Goal: Check status: Check status

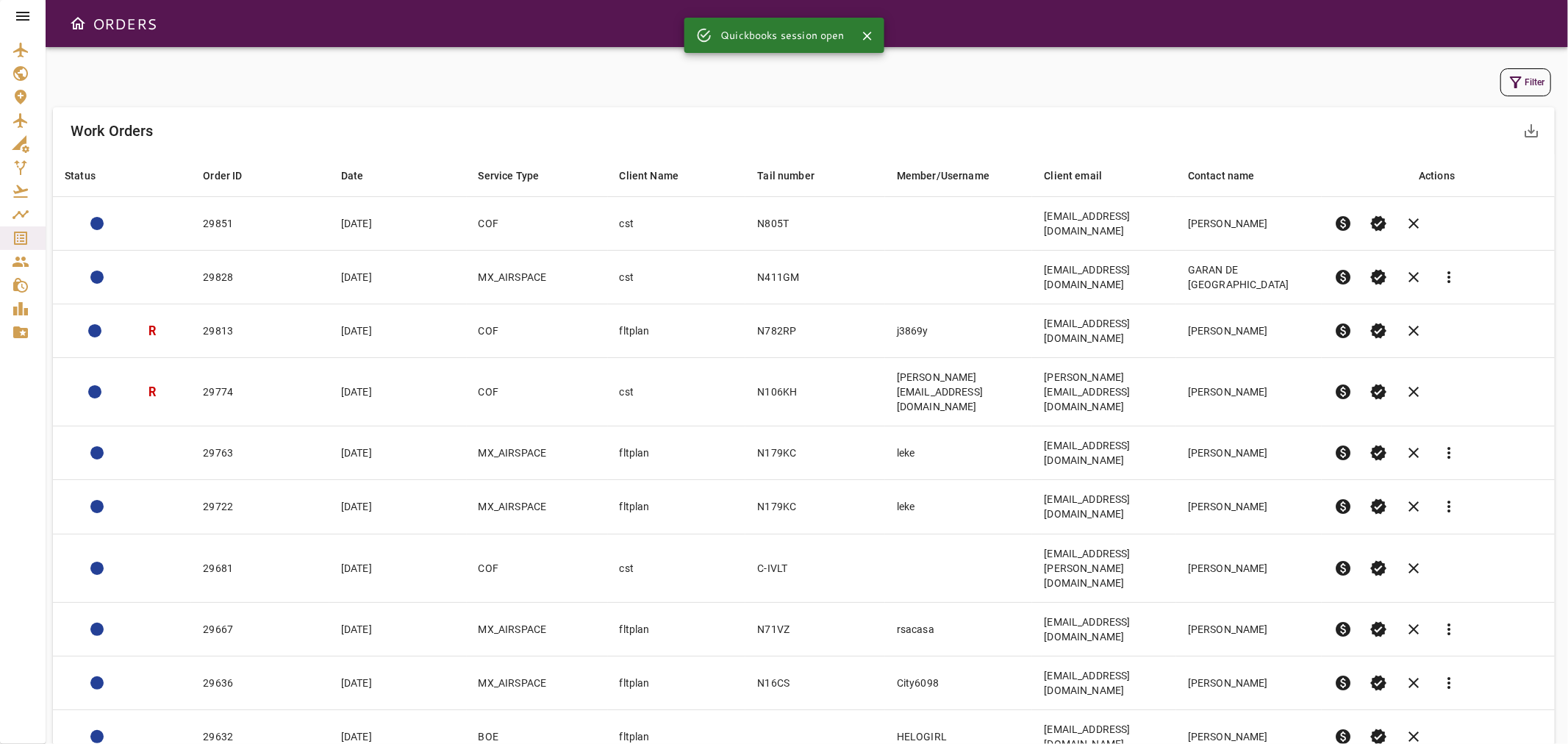
click at [1411, 80] on icon "button" at bounding box center [1516, 82] width 11 height 11
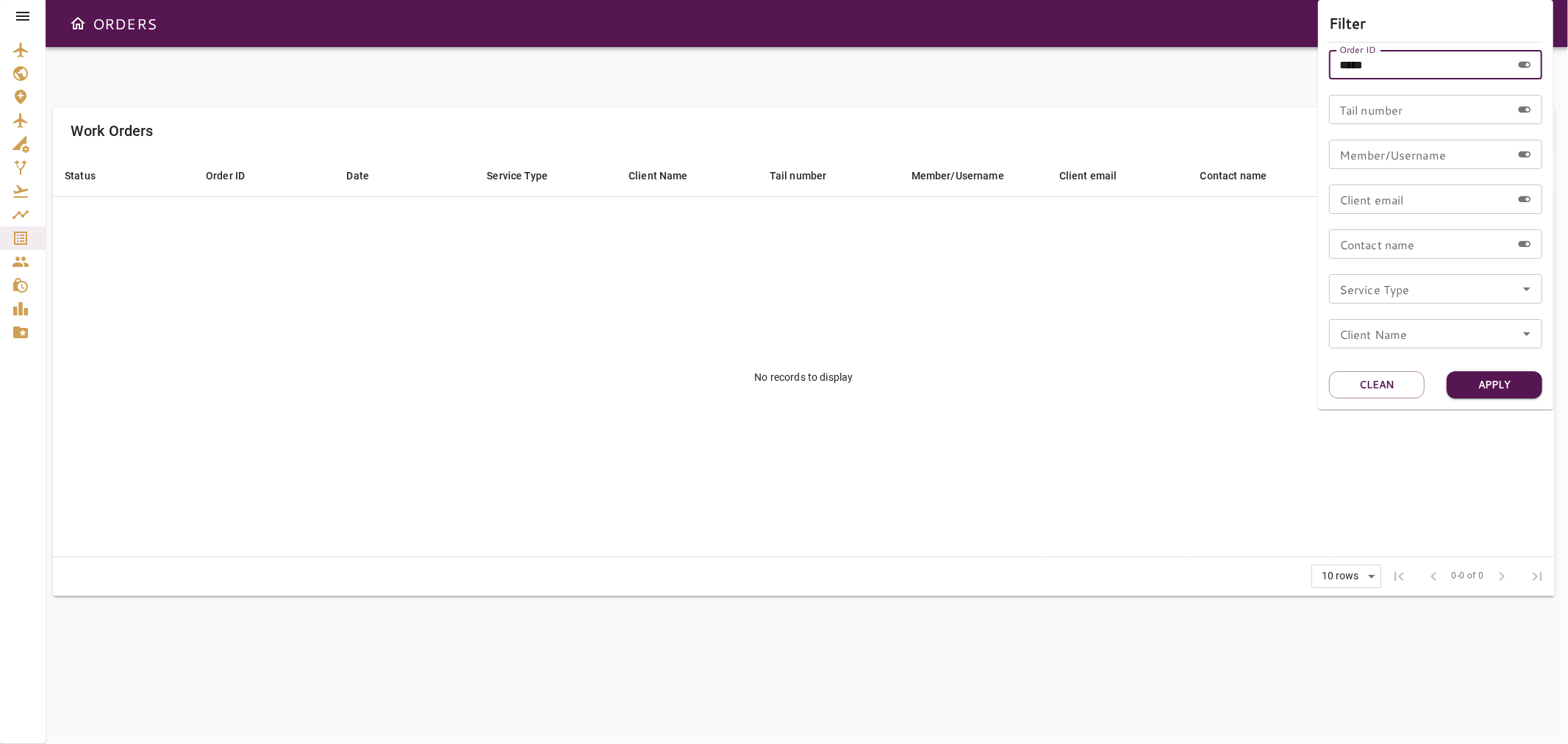
drag, startPoint x: 1393, startPoint y: 62, endPoint x: 1255, endPoint y: 81, distance: 139.3
click at [1255, 81] on div "Filter Order ID ***** Order ID Tail number Tail number Member/Username Member/U…" at bounding box center [784, 372] width 1568 height 744
click at [1411, 291] on icon "Open" at bounding box center [1527, 289] width 18 height 18
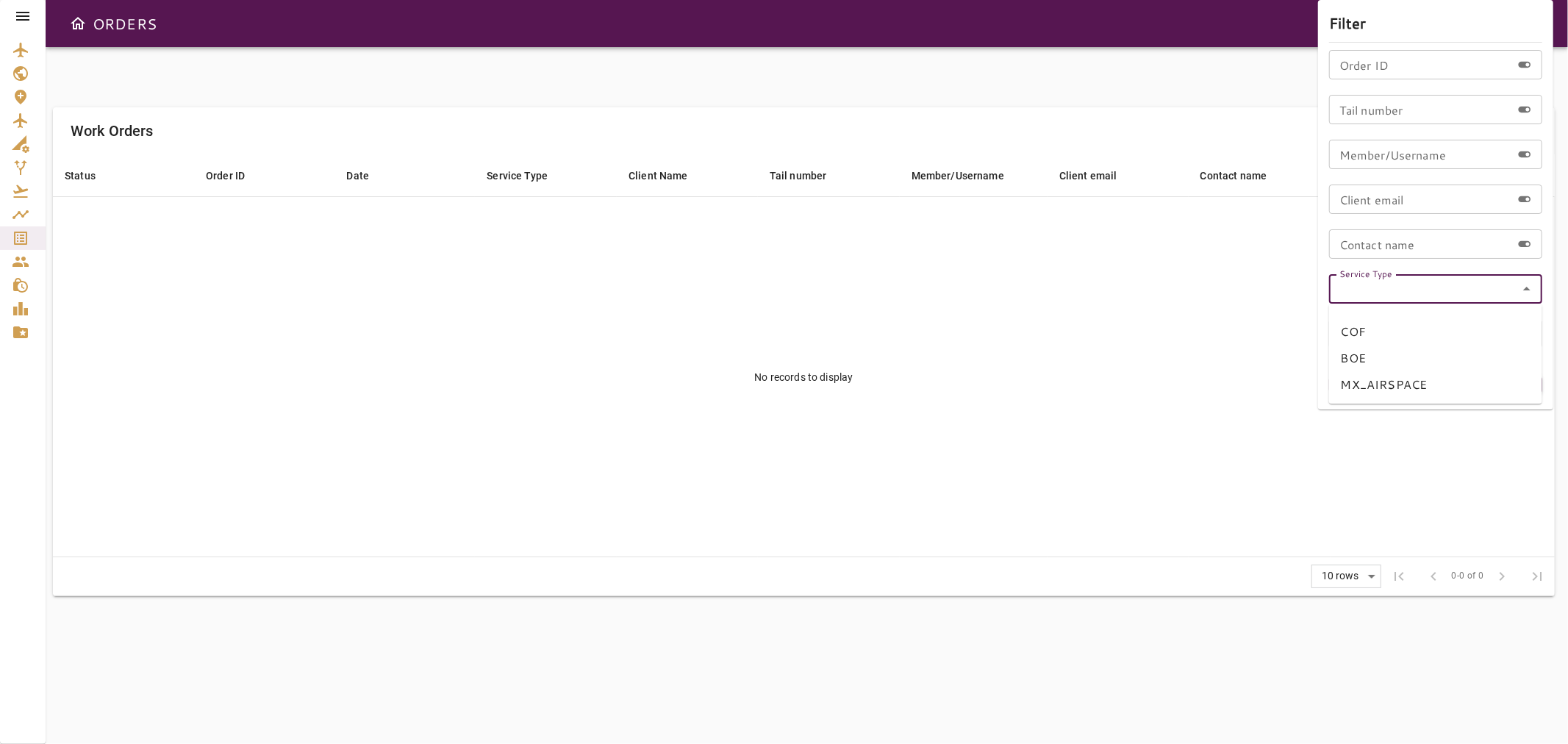
drag, startPoint x: 1409, startPoint y: 383, endPoint x: 1466, endPoint y: 383, distance: 57.0
click at [1409, 384] on li "MX_AIRSPACE" at bounding box center [1435, 384] width 213 height 27
type input "**********"
click at [1411, 379] on button "Apply" at bounding box center [1495, 384] width 96 height 27
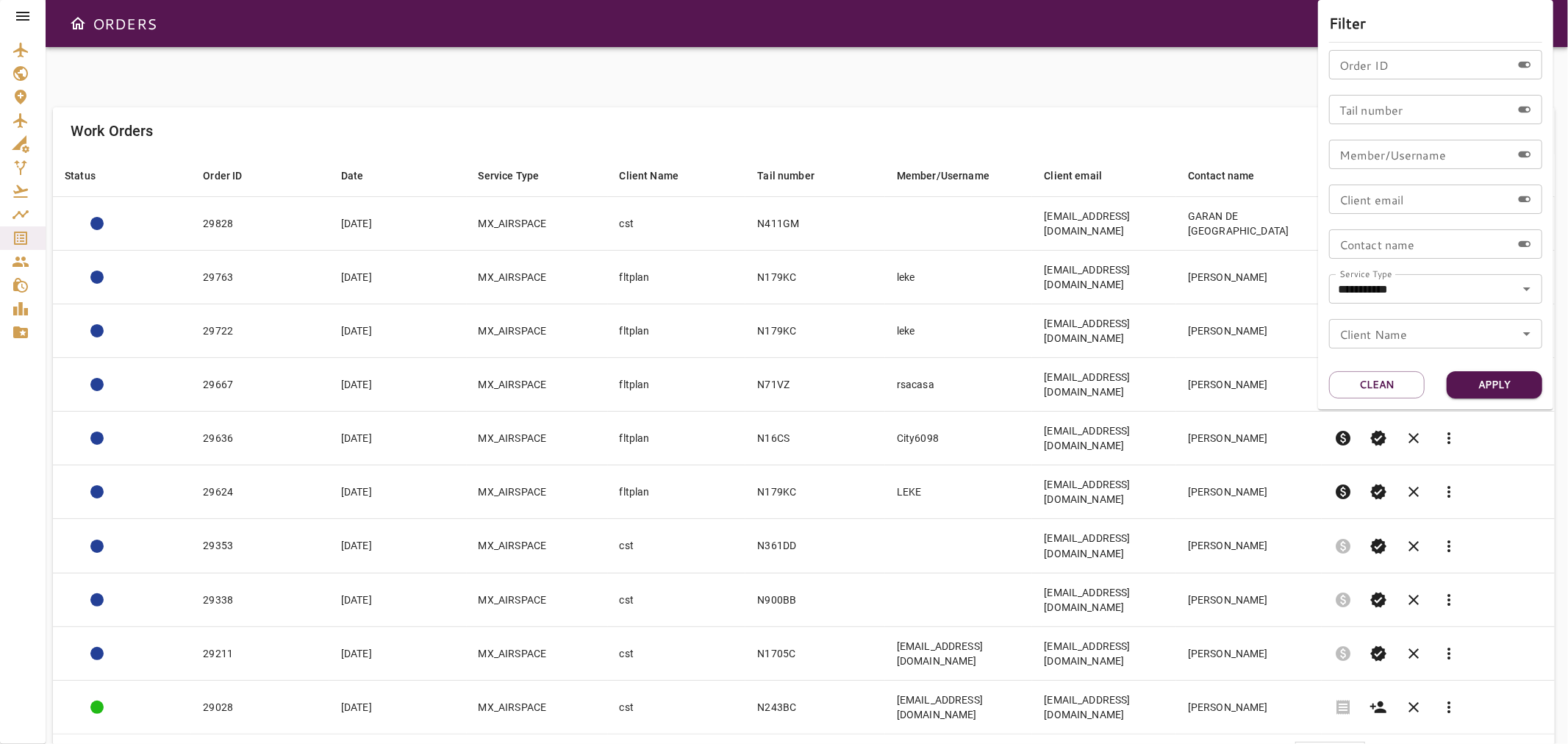
click at [924, 92] on div at bounding box center [784, 372] width 1568 height 744
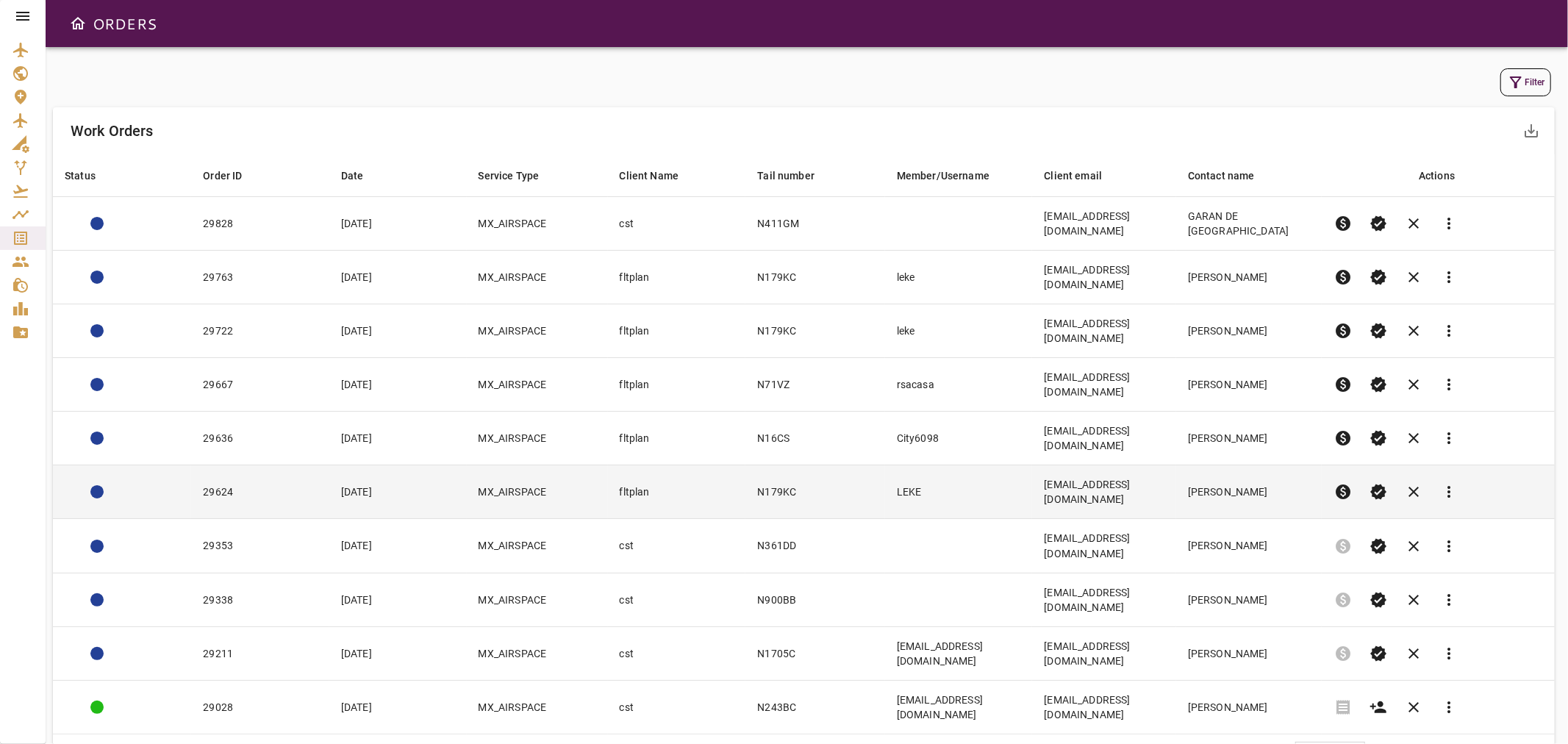
click at [1259, 465] on td "[PERSON_NAME]" at bounding box center [1248, 492] width 146 height 54
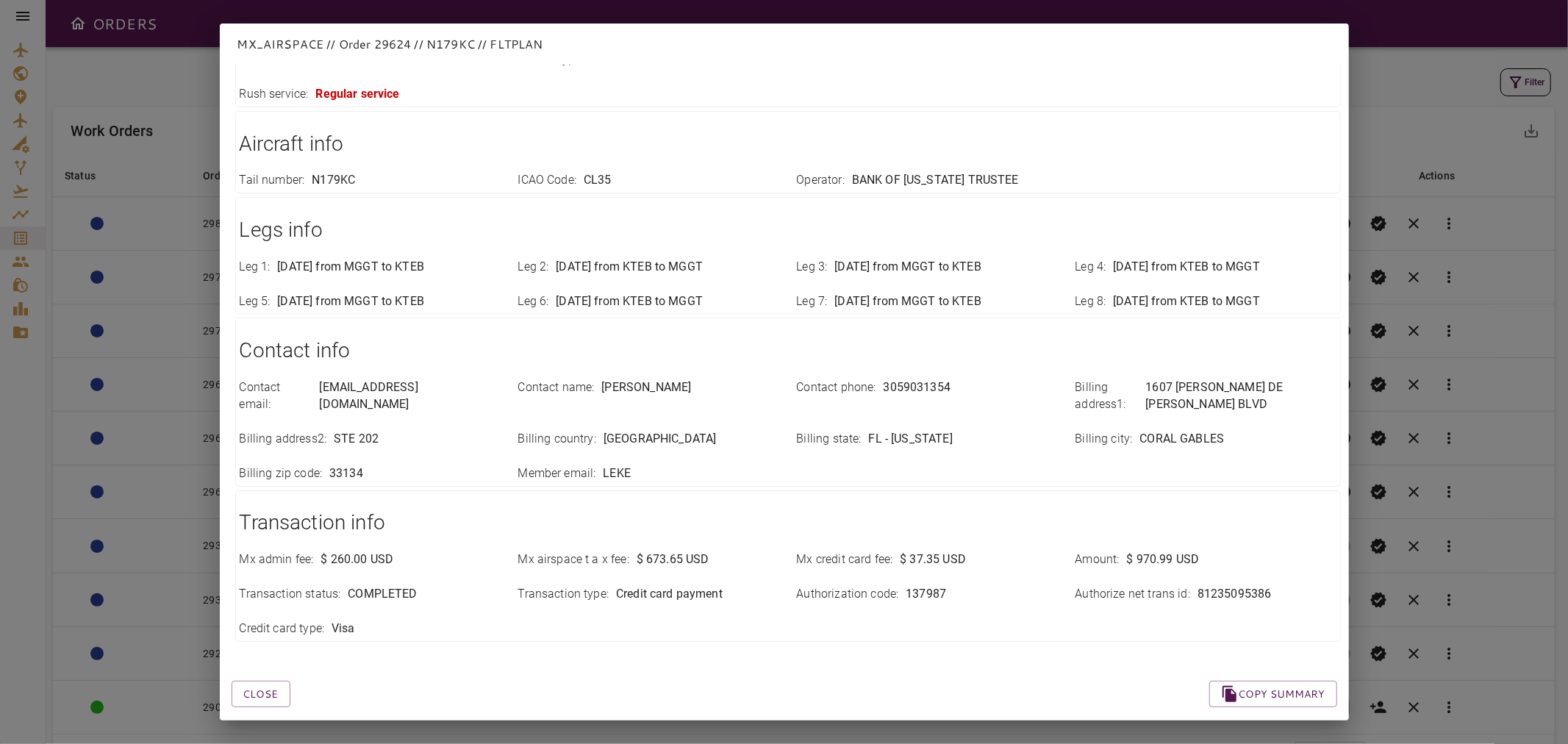
scroll to position [169, 0]
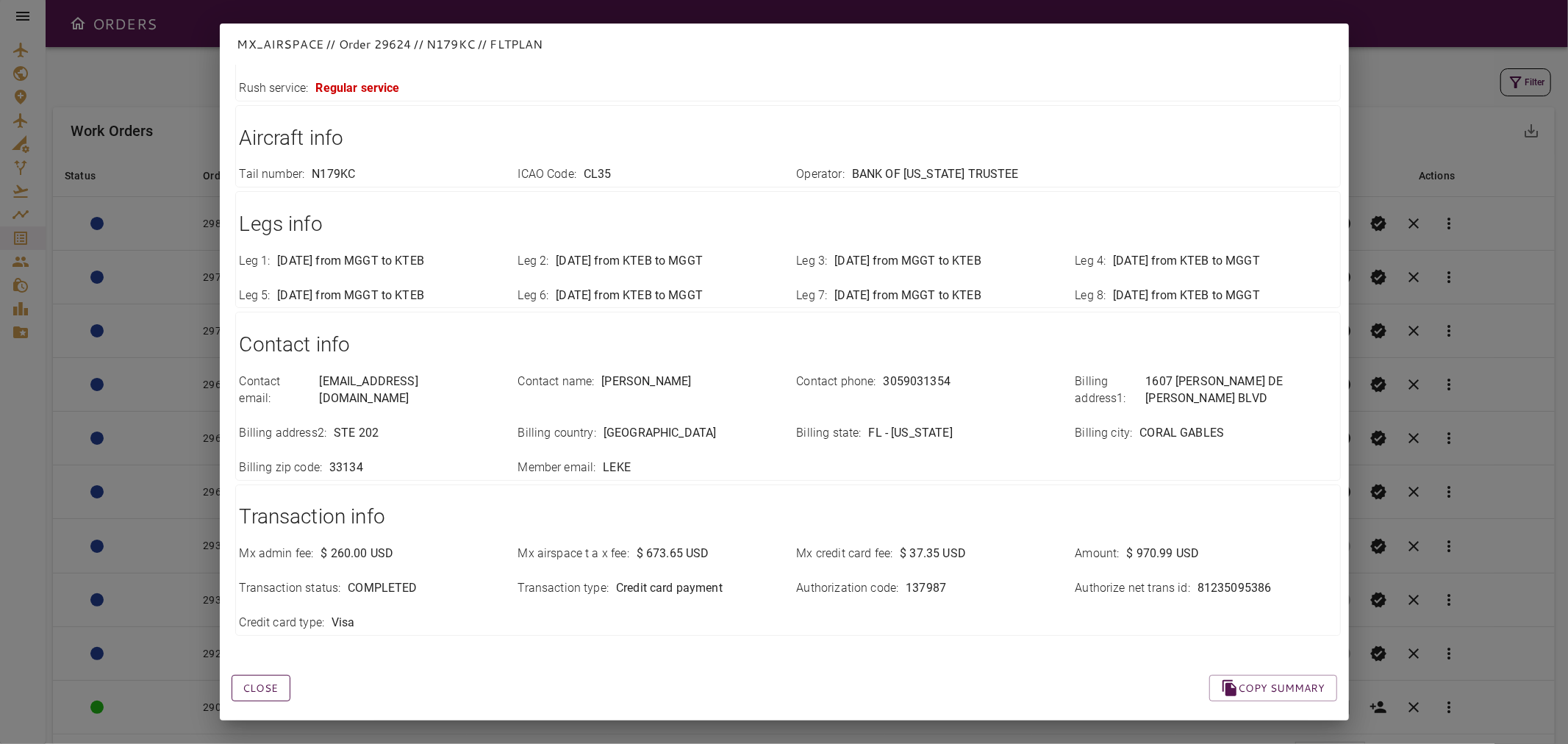
click at [261, 669] on button "Close" at bounding box center [261, 688] width 59 height 27
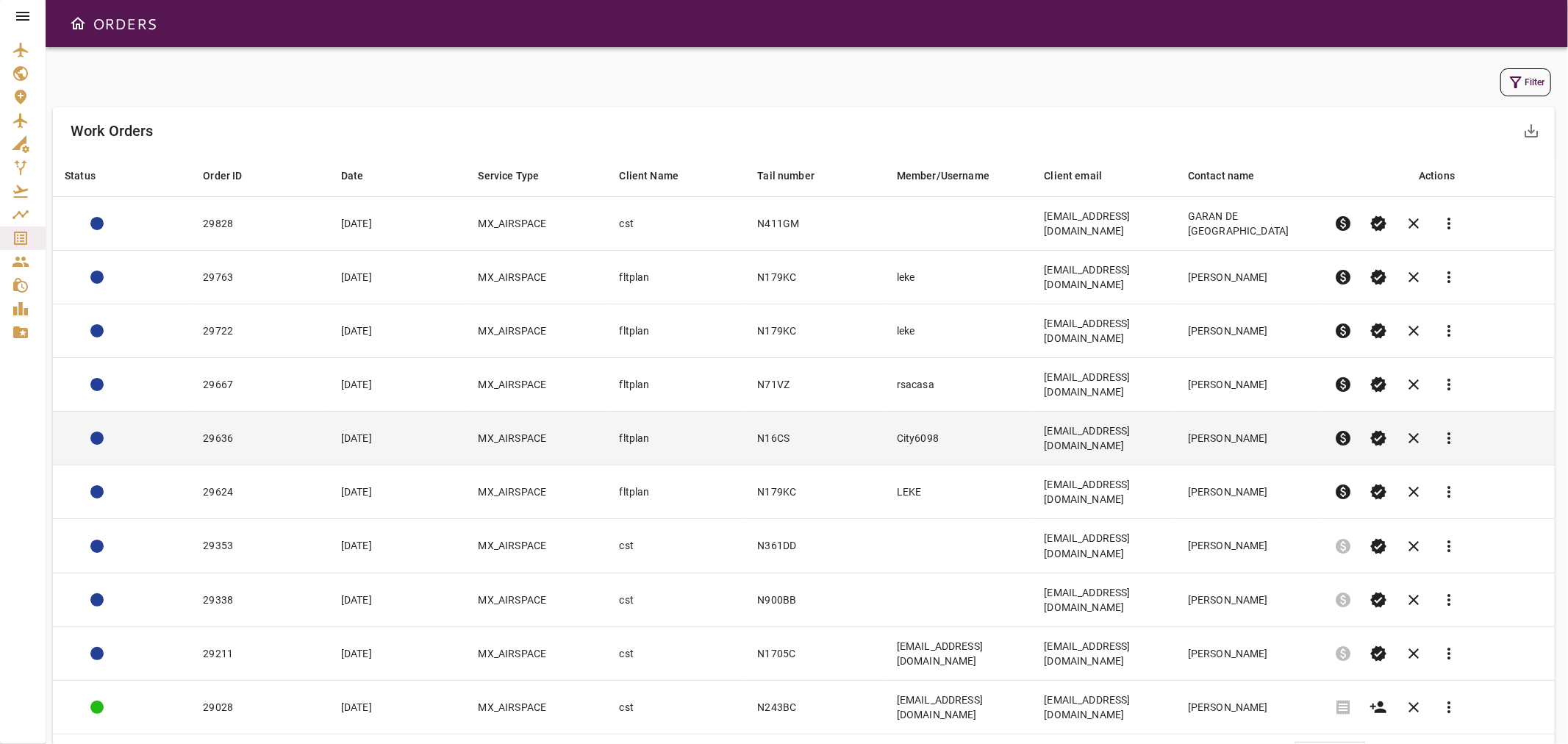
click at [939, 411] on td "City6098" at bounding box center [959, 438] width 148 height 54
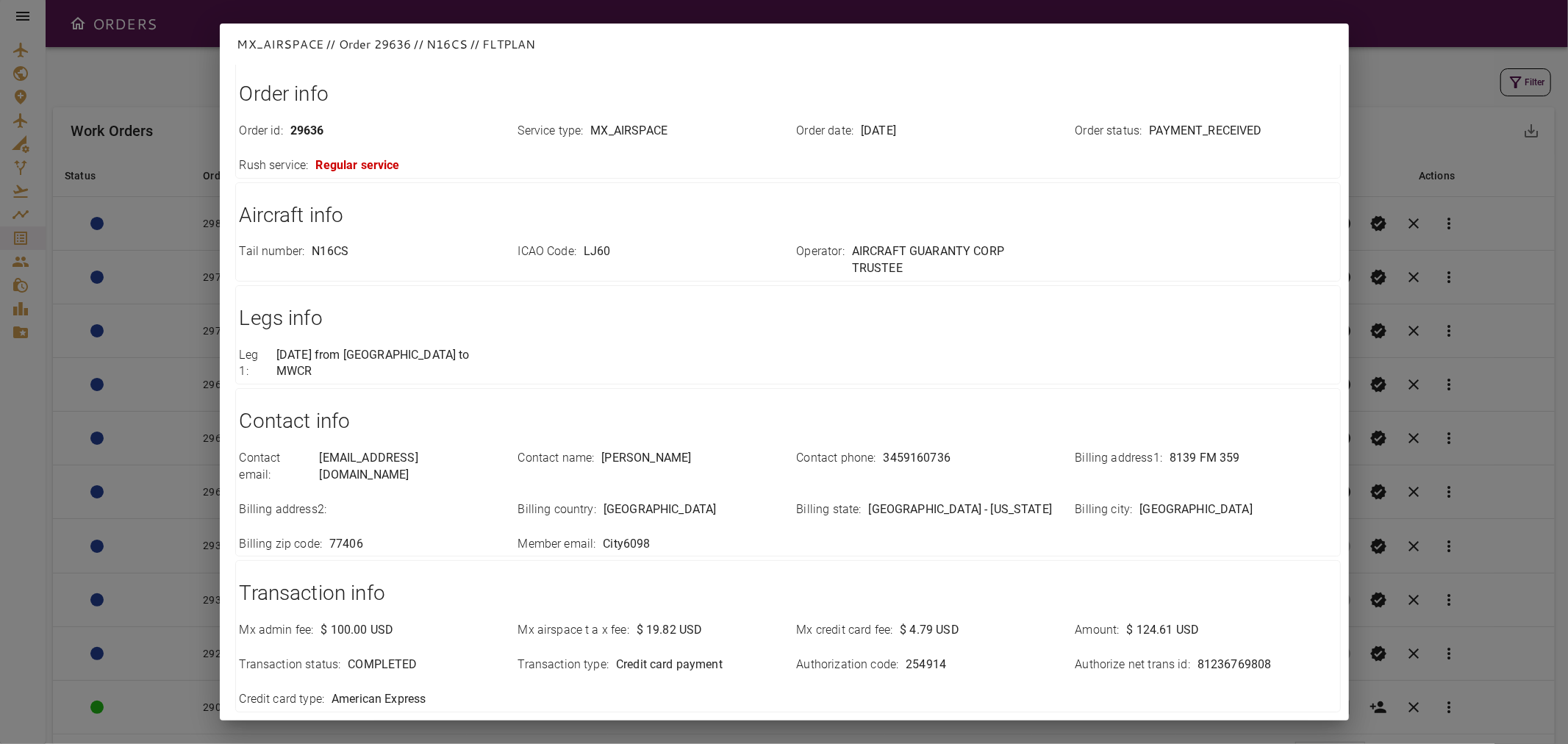
scroll to position [0, 0]
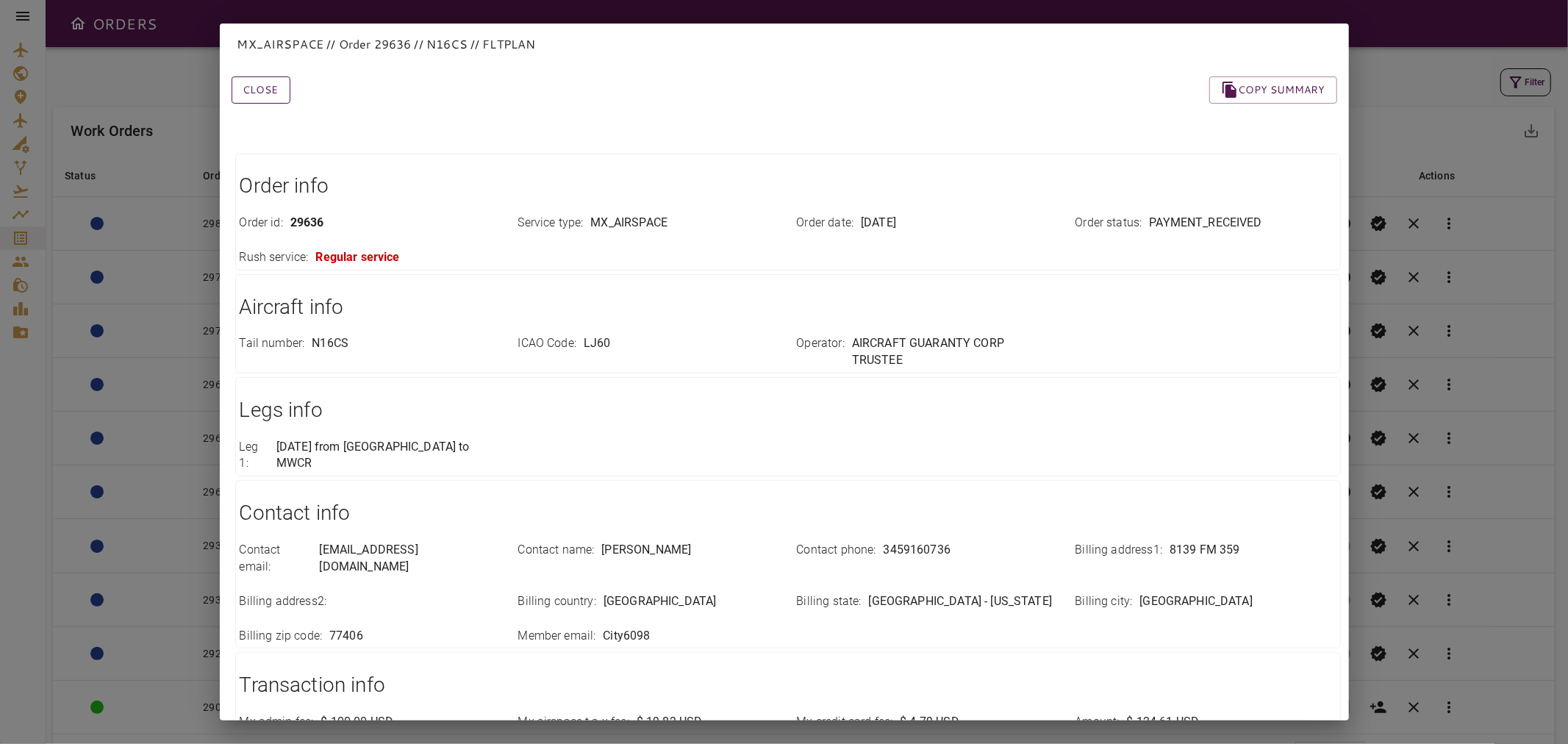
click at [263, 94] on button "Close" at bounding box center [261, 89] width 59 height 27
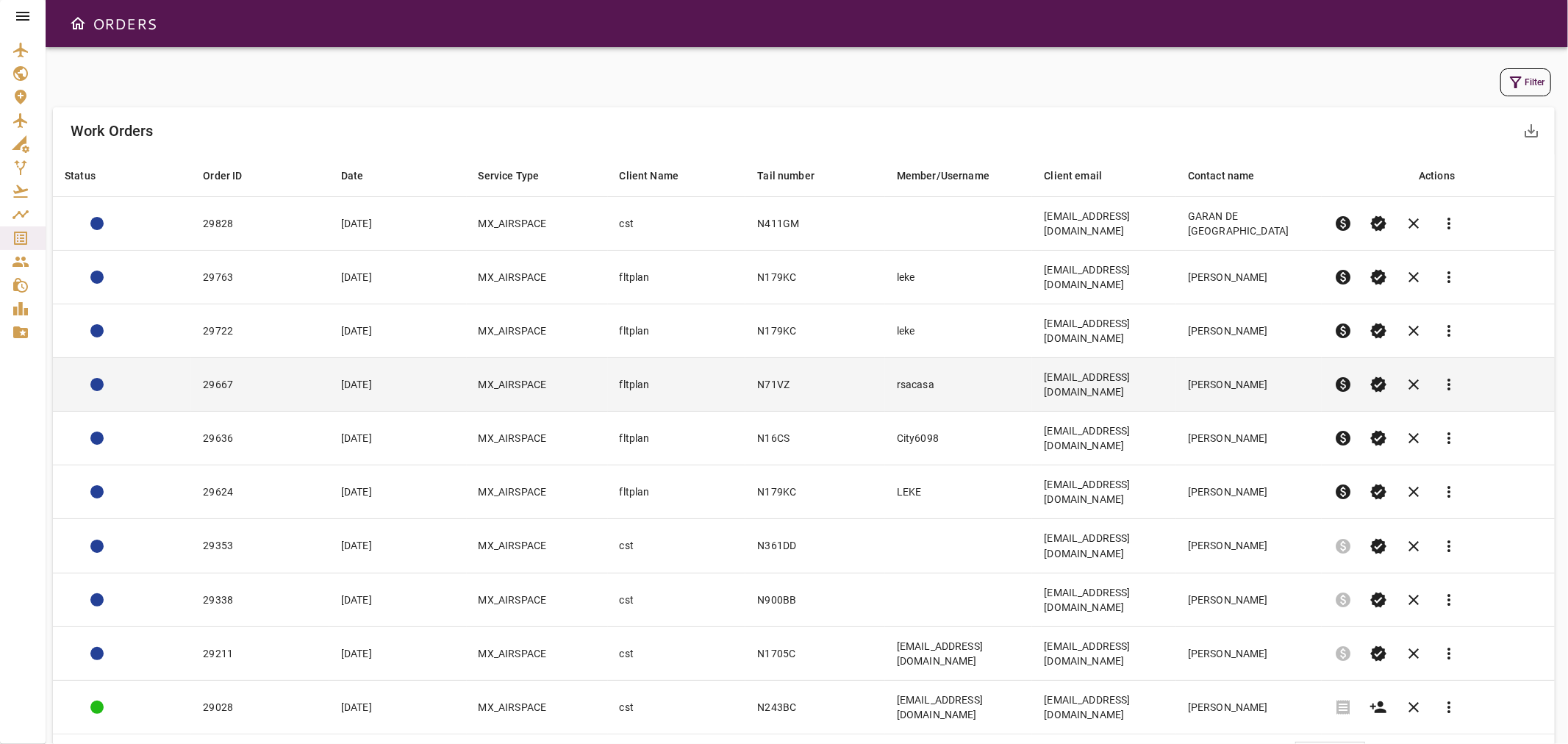
click at [296, 358] on td "29667" at bounding box center [260, 385] width 138 height 54
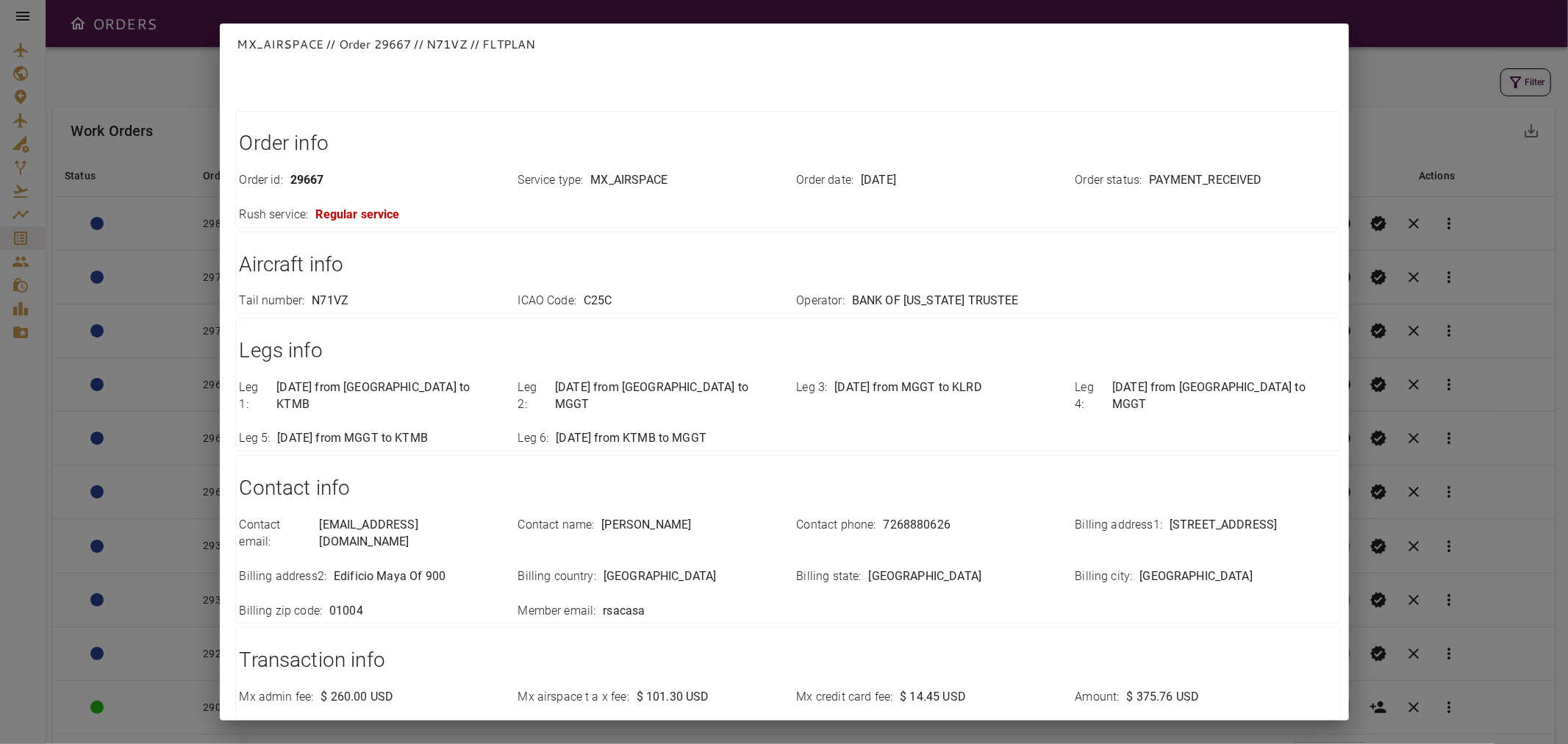
scroll to position [169, 0]
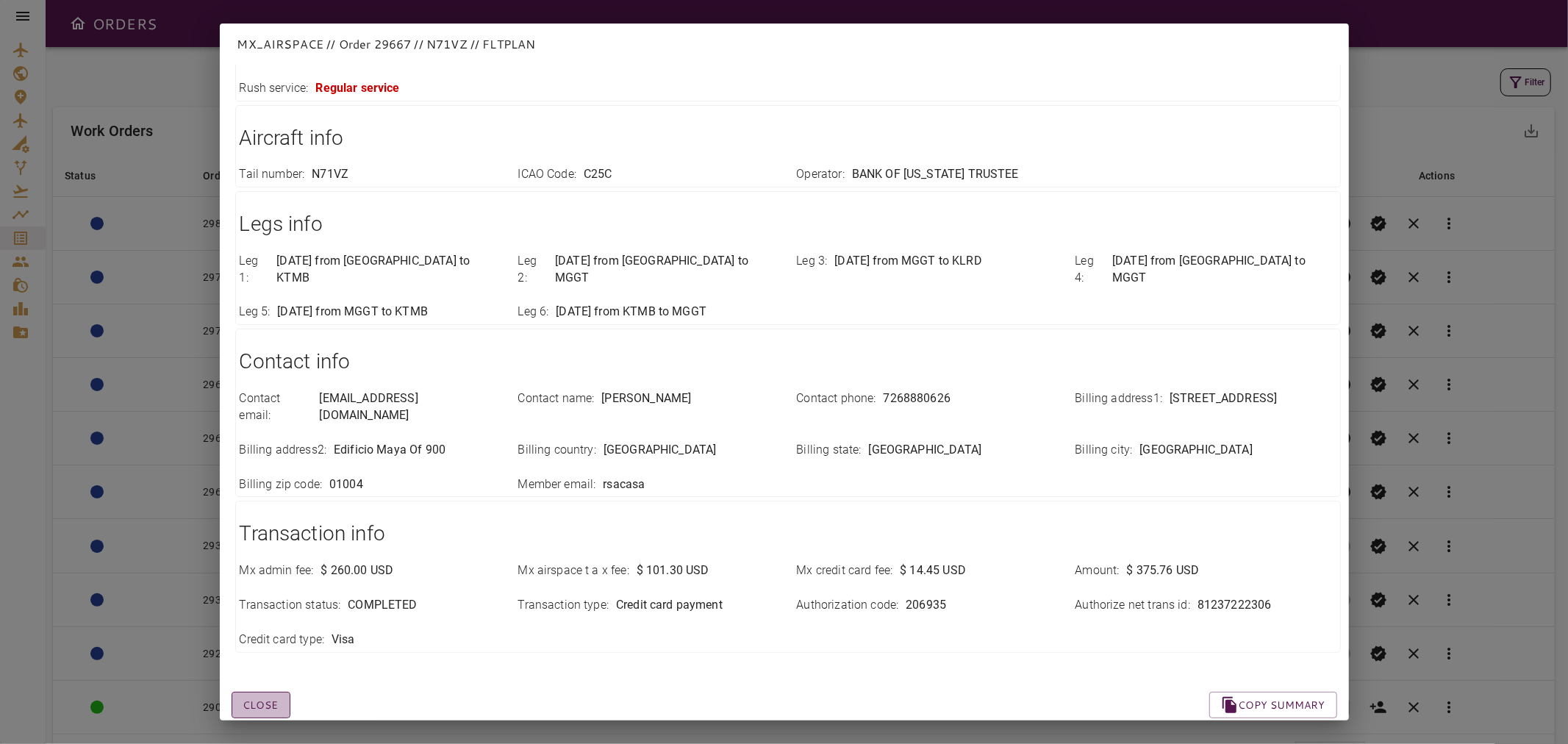
click at [240, 669] on button "Close" at bounding box center [261, 705] width 59 height 27
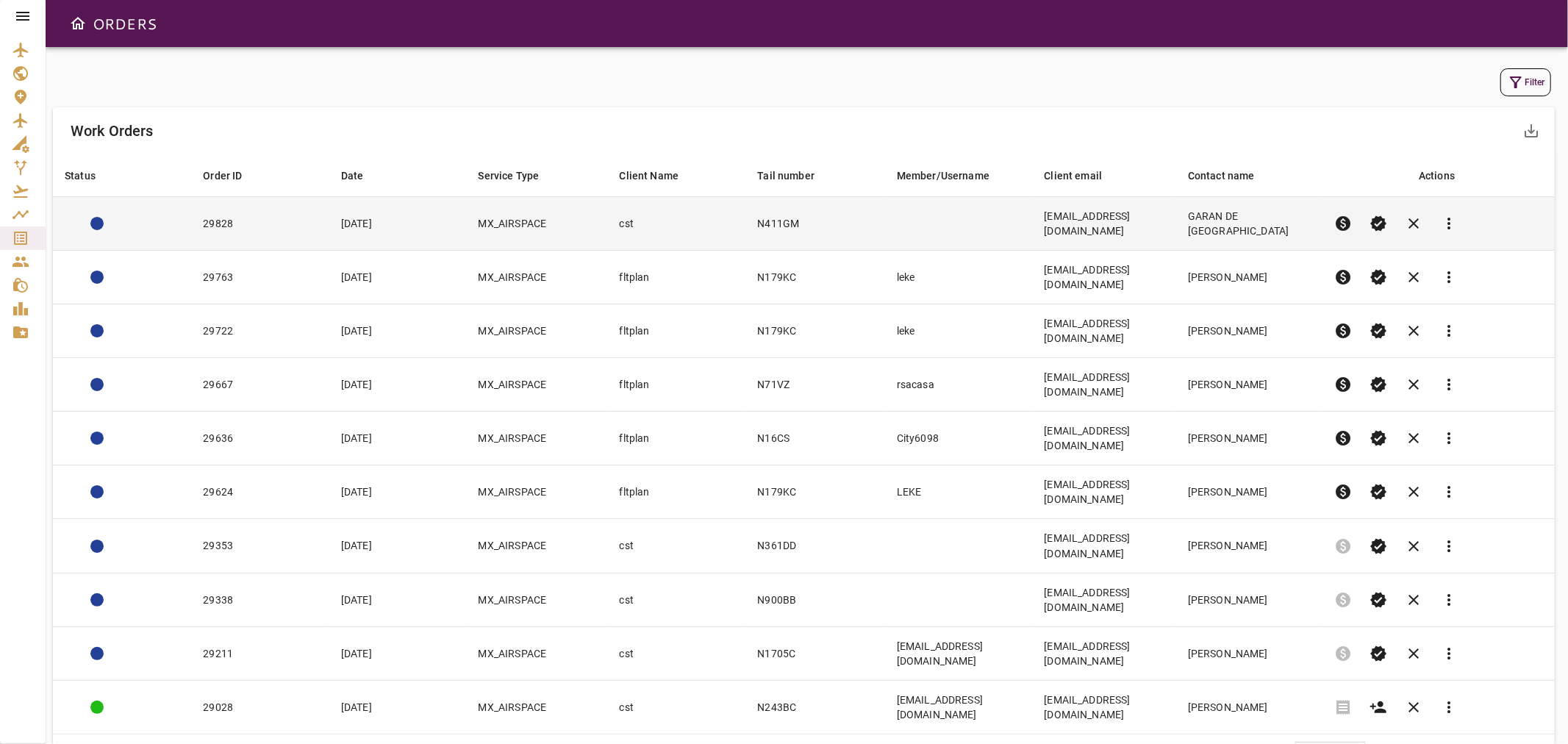
click at [722, 224] on td "cst" at bounding box center [677, 224] width 138 height 54
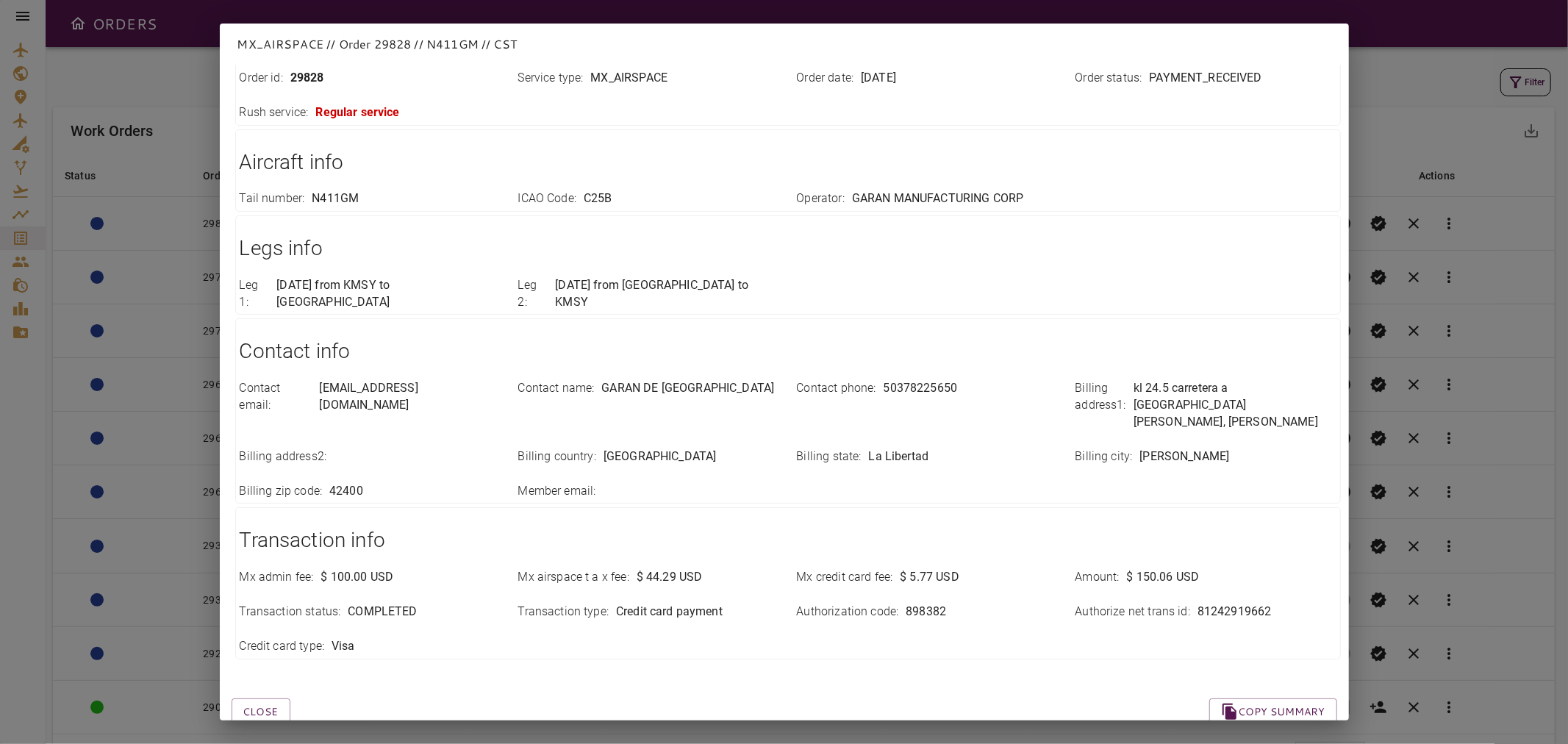
scroll to position [151, 0]
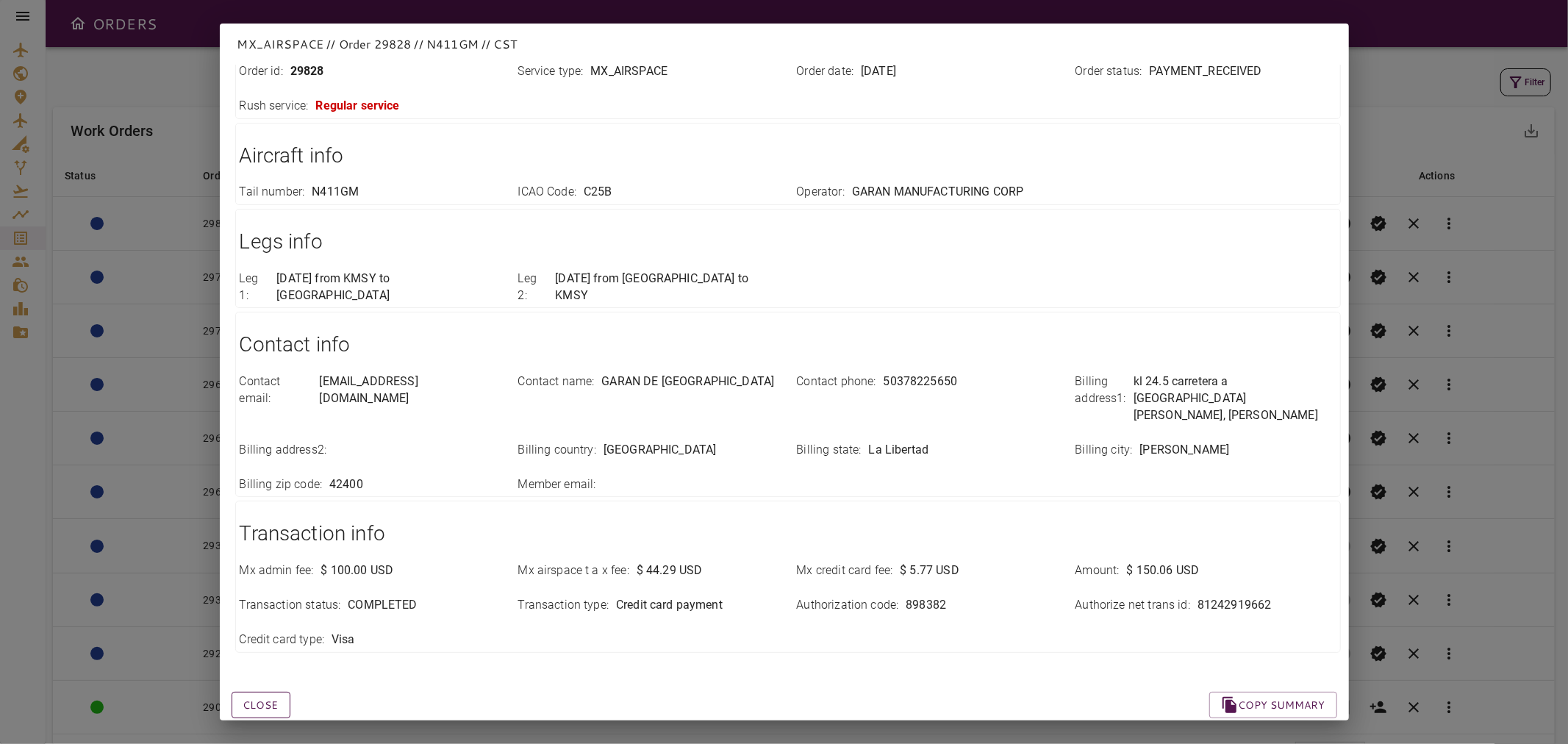
click at [258, 669] on button "Close" at bounding box center [261, 705] width 59 height 27
